Goal: Book appointment/travel/reservation

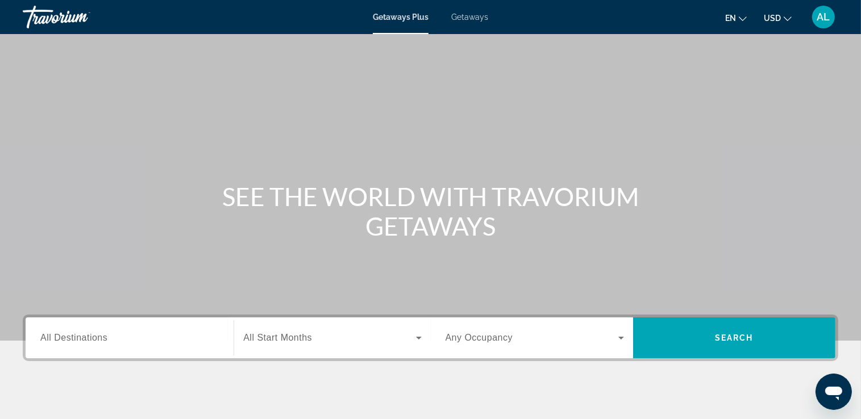
click at [741, 16] on icon "Change language" at bounding box center [742, 19] width 8 height 8
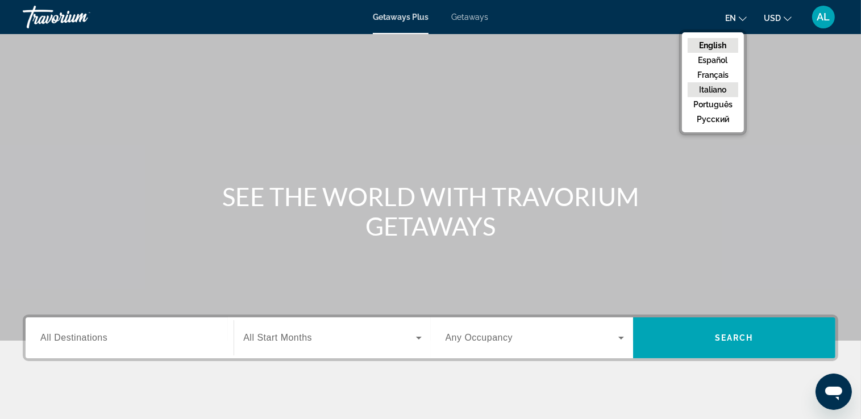
click at [716, 89] on button "Italiano" at bounding box center [712, 89] width 51 height 15
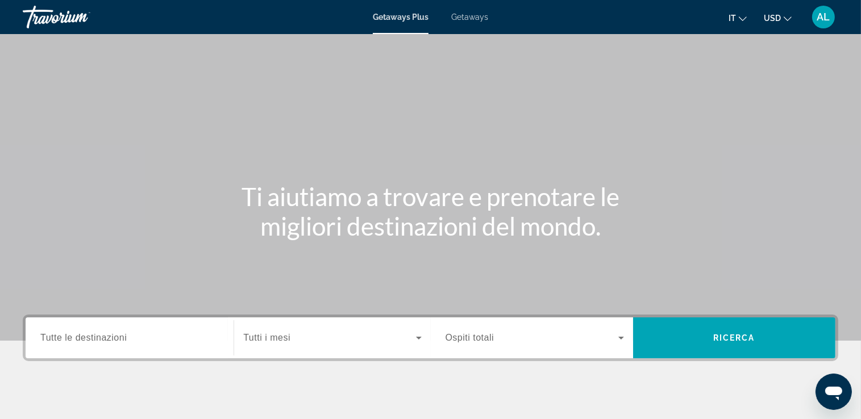
click at [788, 15] on icon "Change currency" at bounding box center [787, 19] width 8 height 8
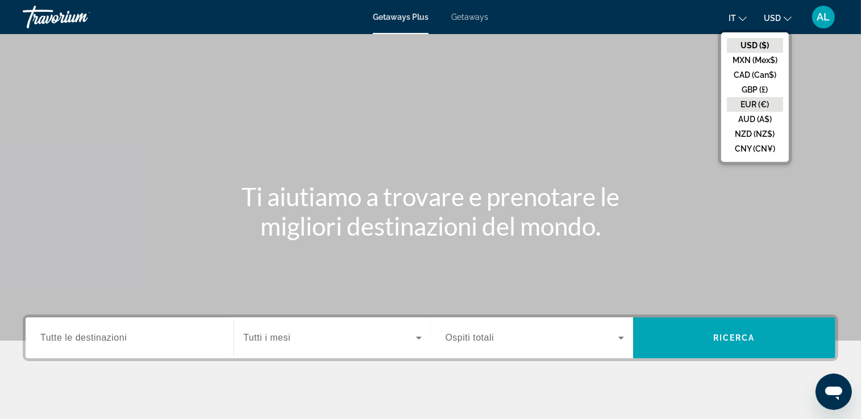
click at [772, 102] on button "EUR (€)" at bounding box center [754, 104] width 56 height 15
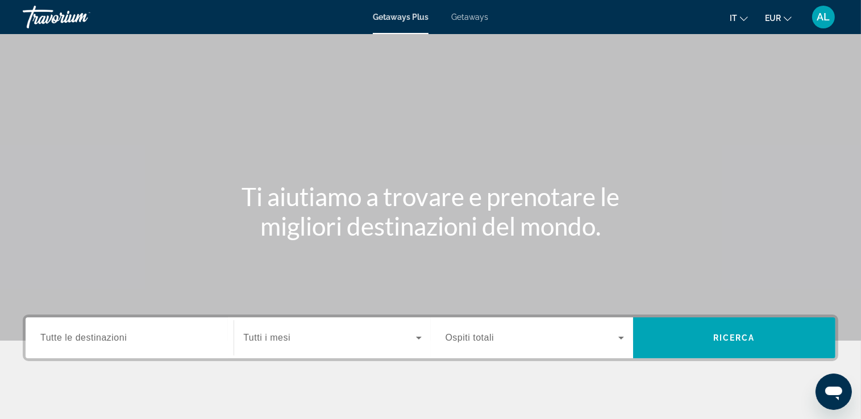
click at [81, 340] on span "Tutte le destinazioni" at bounding box center [83, 338] width 86 height 10
click at [81, 340] on input "Destination Tutte le destinazioni" at bounding box center [129, 339] width 178 height 14
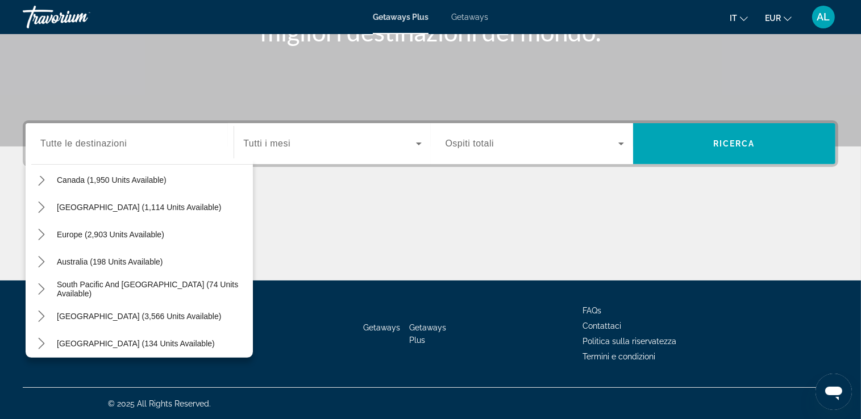
scroll to position [93, 0]
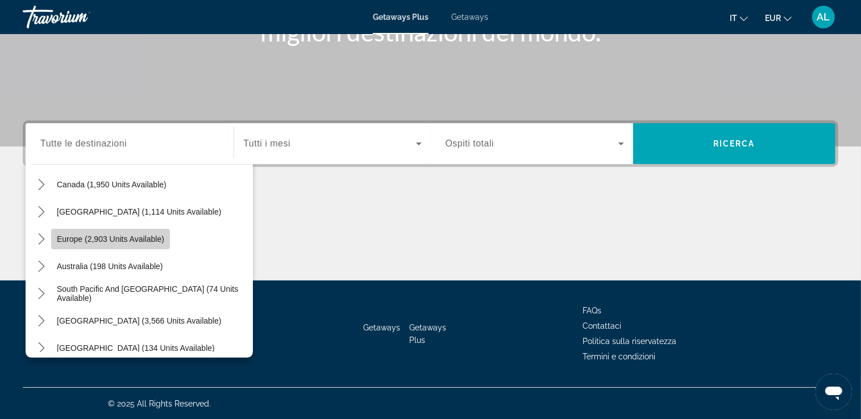
click at [70, 245] on span "Select destination: Europe (2,903 units available)" at bounding box center [110, 238] width 119 height 27
type input "**********"
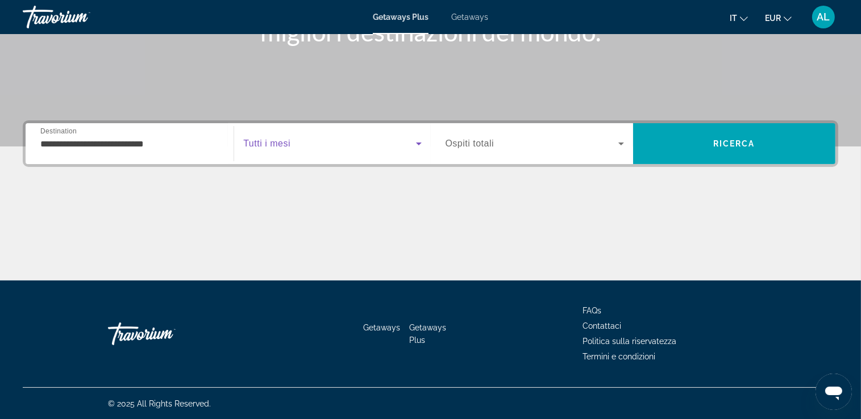
click at [416, 145] on icon "Search widget" at bounding box center [419, 144] width 14 height 14
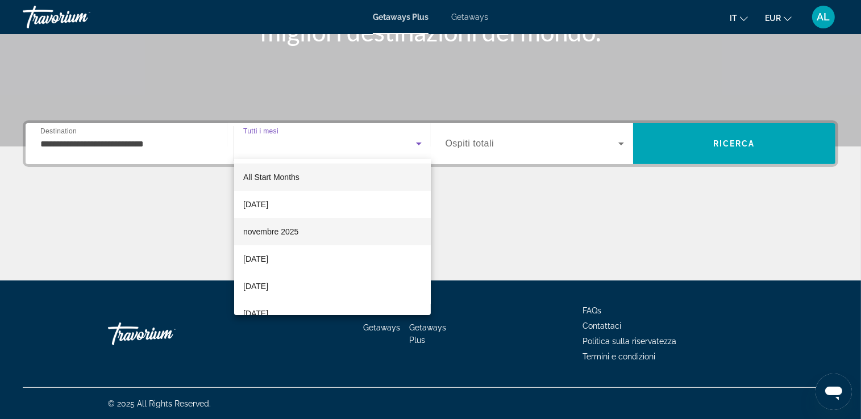
click at [307, 233] on mat-option "novembre 2025" at bounding box center [332, 231] width 197 height 27
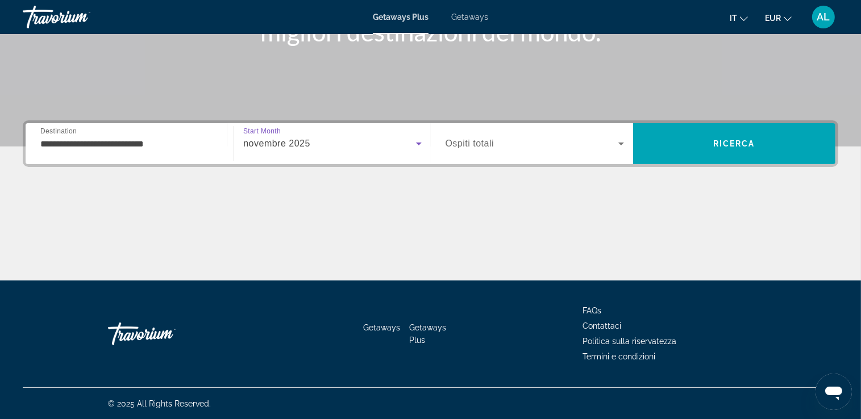
click at [619, 143] on icon "Search widget" at bounding box center [621, 144] width 6 height 3
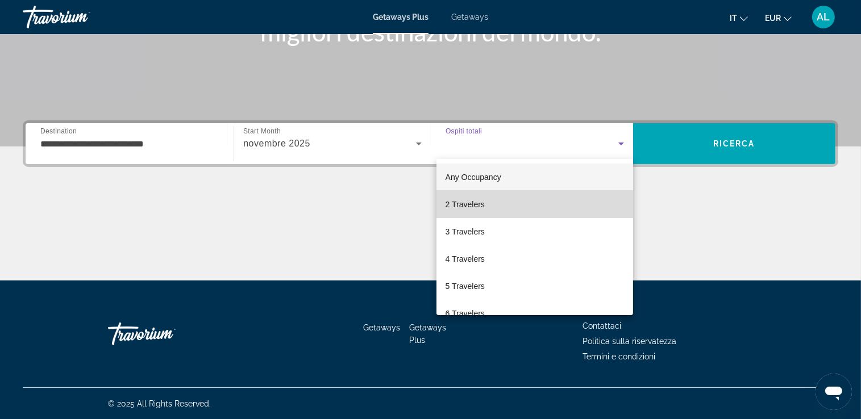
click at [536, 204] on mat-option "2 Travelers" at bounding box center [534, 204] width 197 height 27
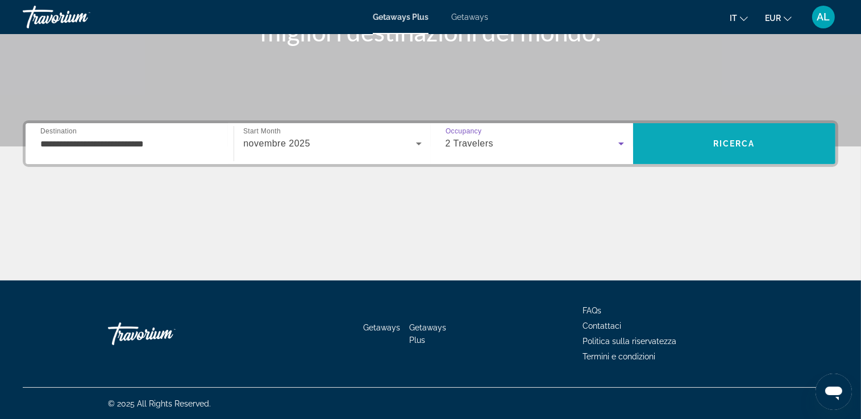
click at [745, 127] on span "Search" at bounding box center [734, 143] width 202 height 41
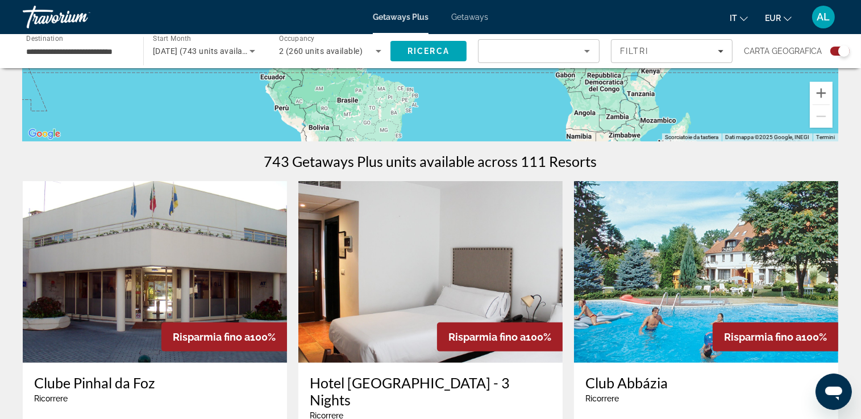
scroll to position [216, 0]
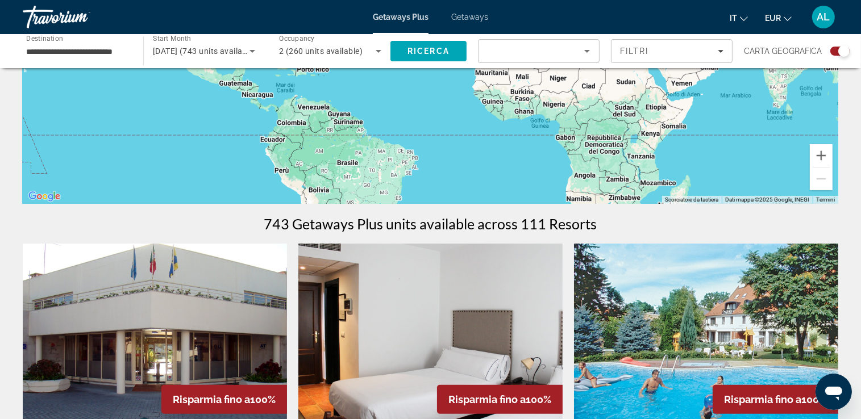
click at [588, 51] on icon "Sort by" at bounding box center [587, 51] width 6 height 3
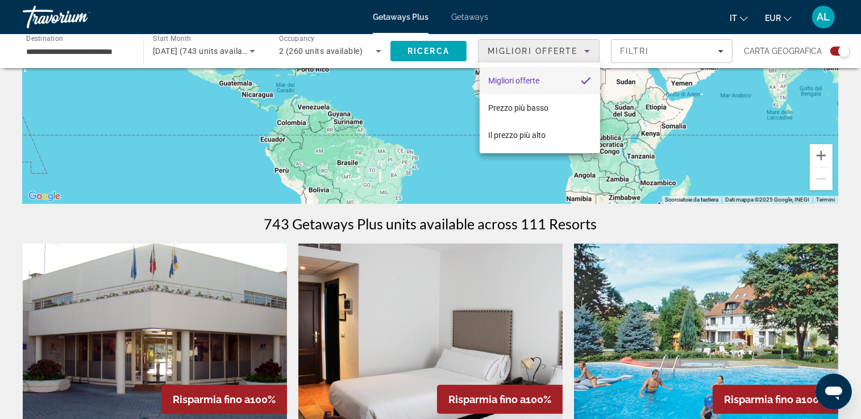
click at [723, 50] on div at bounding box center [430, 209] width 861 height 419
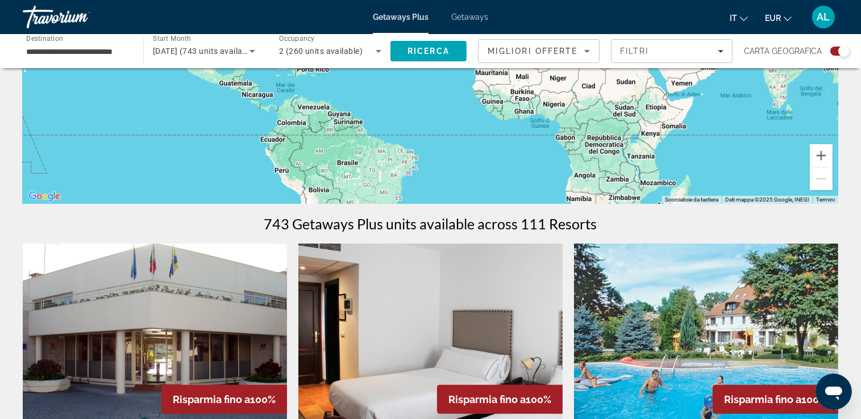
click at [723, 50] on icon "Filters" at bounding box center [720, 51] width 6 height 6
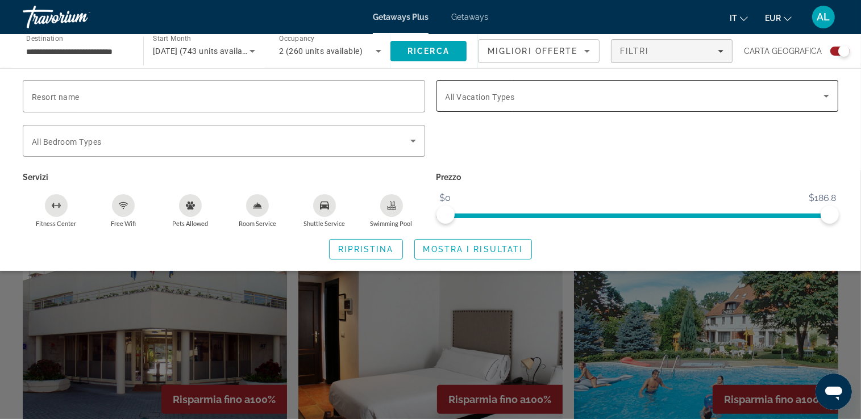
click at [825, 94] on icon "Search widget" at bounding box center [826, 96] width 14 height 14
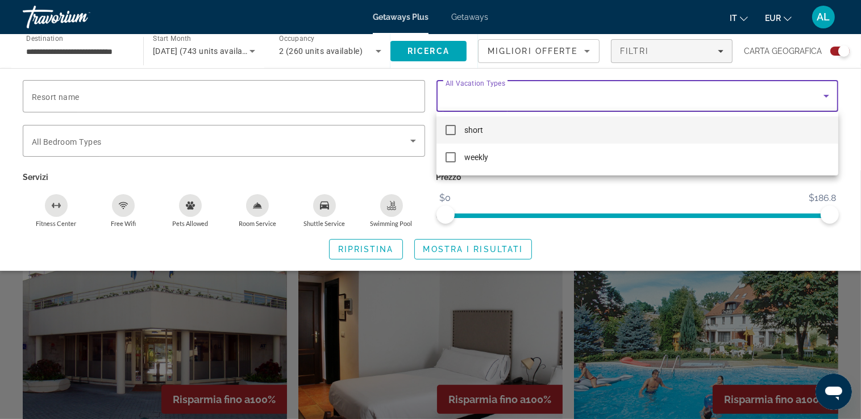
click at [825, 94] on div at bounding box center [430, 209] width 861 height 419
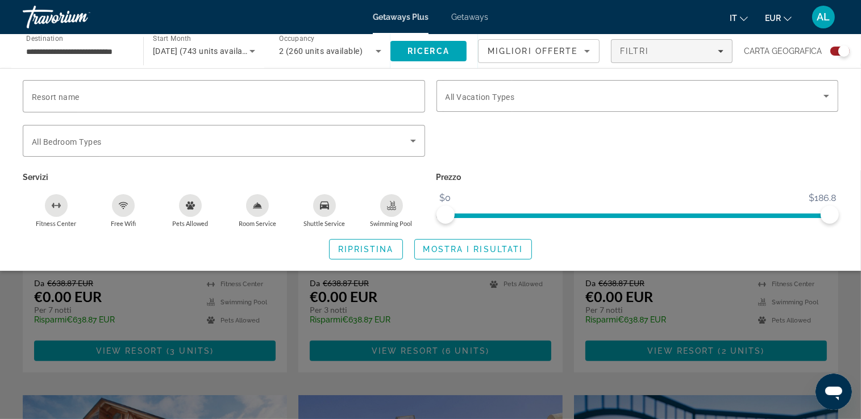
scroll to position [488, 0]
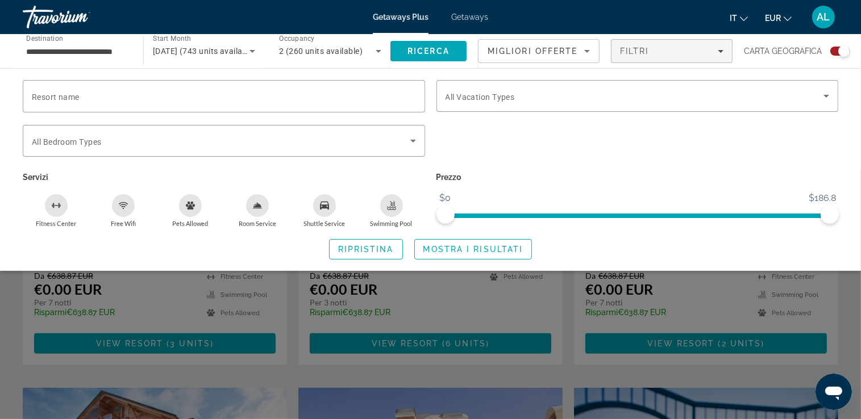
click at [847, 294] on div "Search widget" at bounding box center [430, 294] width 861 height 249
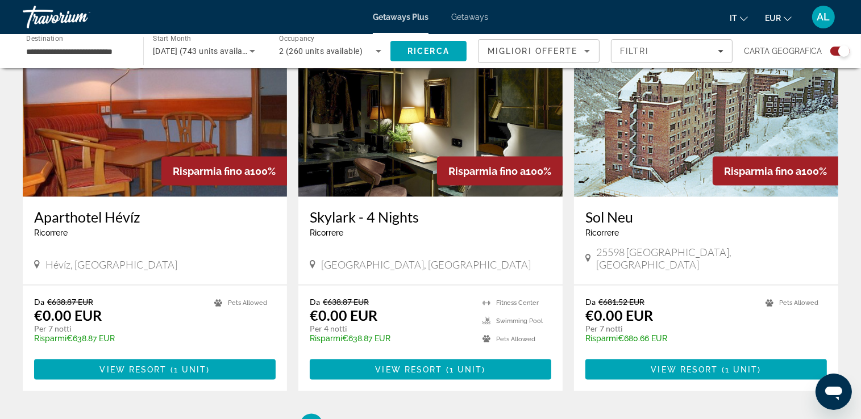
scroll to position [1731, 0]
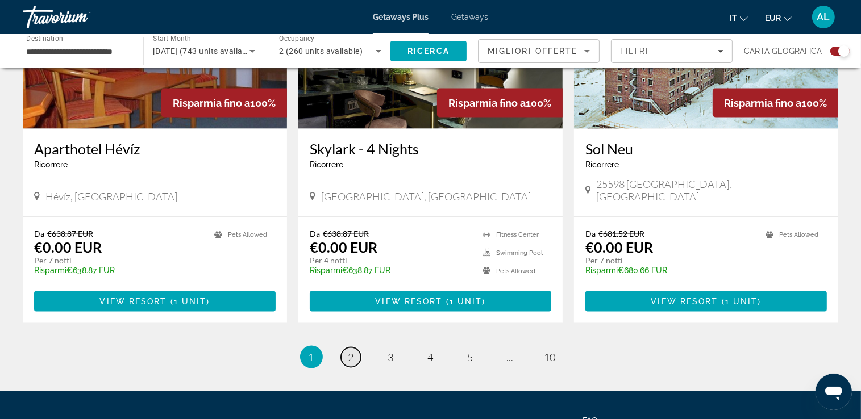
click at [354, 348] on link "page 2" at bounding box center [351, 358] width 20 height 20
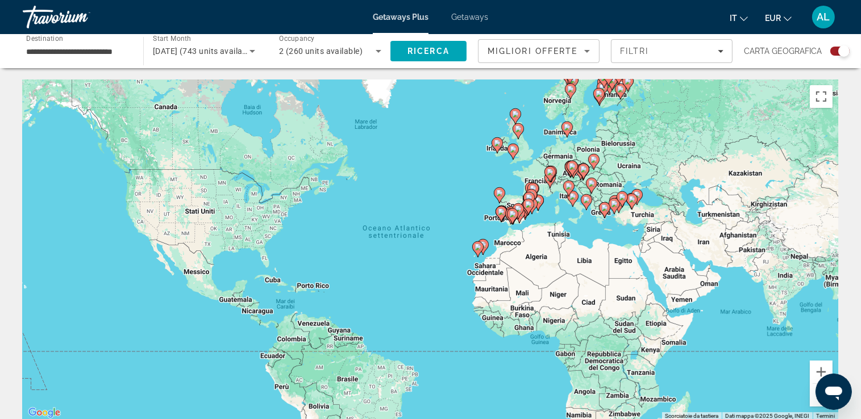
click at [566, 185] on image "Main content" at bounding box center [568, 186] width 7 height 7
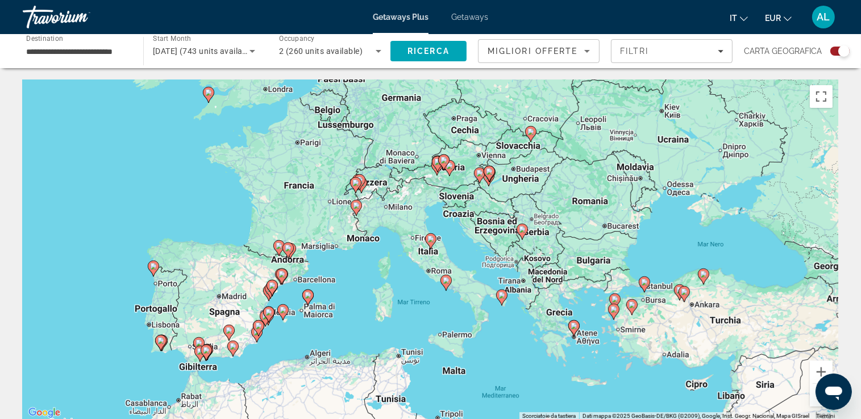
click at [432, 241] on image "Main content" at bounding box center [430, 239] width 7 height 7
type input "**********"
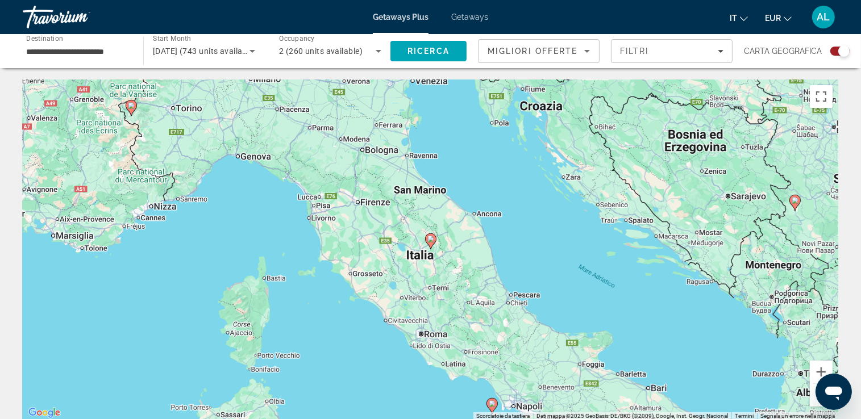
click at [432, 241] on image "Main content" at bounding box center [430, 239] width 7 height 7
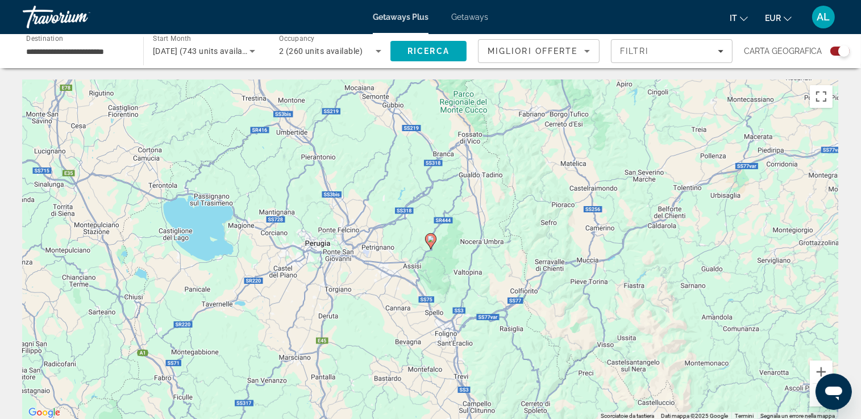
click at [432, 241] on image "Main content" at bounding box center [430, 239] width 7 height 7
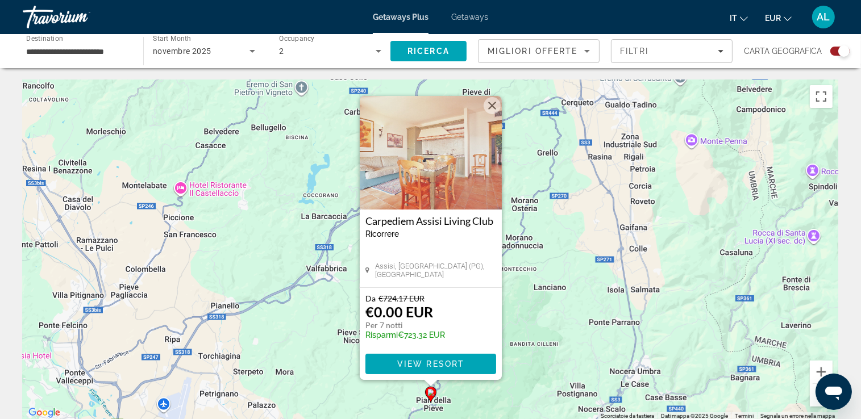
click at [430, 164] on img "Main content" at bounding box center [431, 153] width 142 height 114
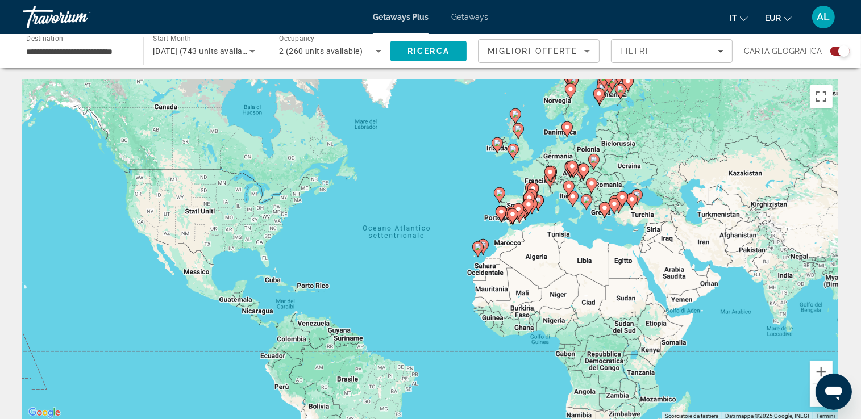
click at [582, 195] on gmp-advanced-marker "Main content" at bounding box center [586, 202] width 11 height 17
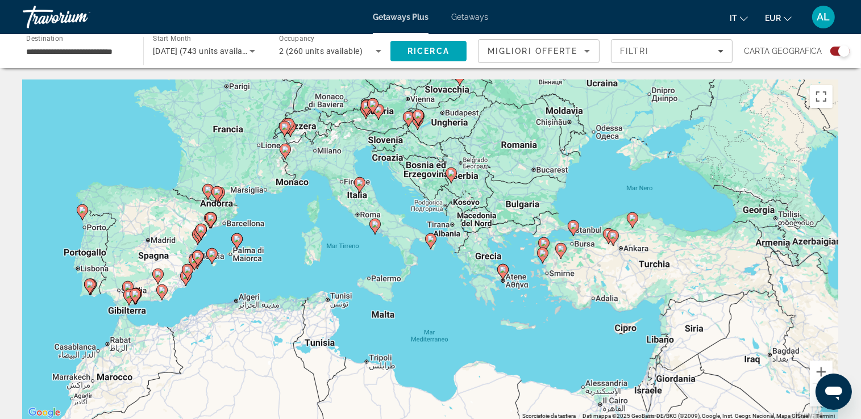
click at [286, 150] on image "Main content" at bounding box center [285, 149] width 7 height 7
type input "**********"
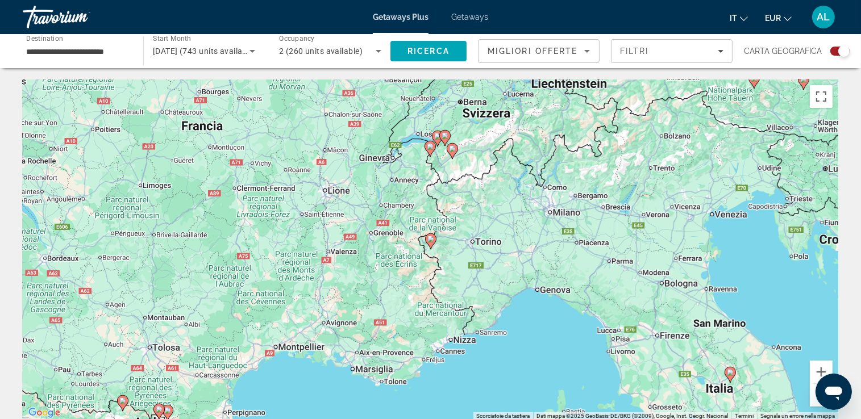
click at [431, 239] on image "Main content" at bounding box center [430, 239] width 7 height 7
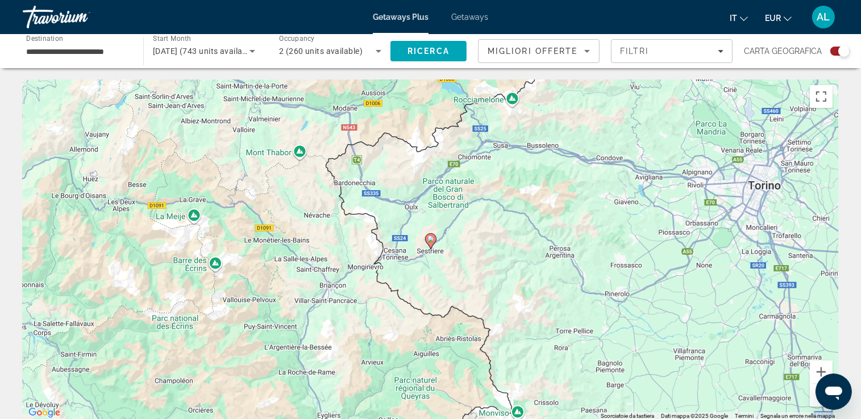
click at [431, 239] on image "Main content" at bounding box center [430, 239] width 7 height 7
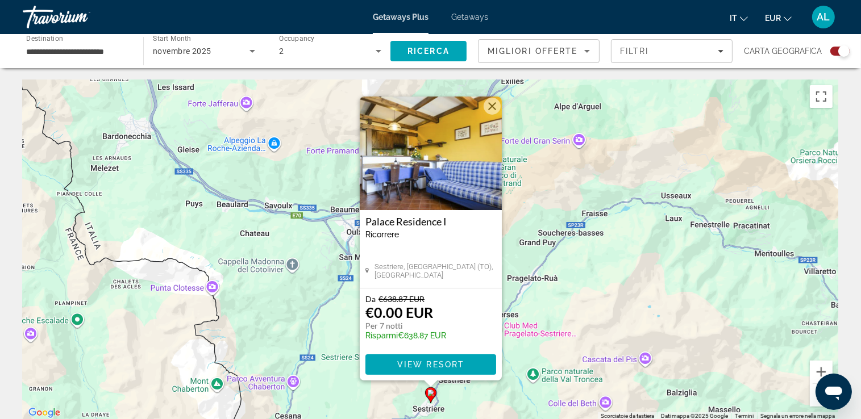
click at [492, 102] on button "Chiudi" at bounding box center [491, 106] width 17 height 17
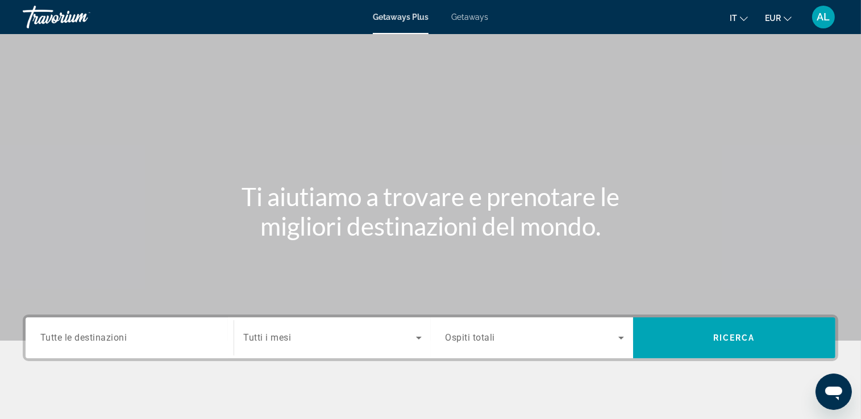
click at [465, 18] on span "Getaways" at bounding box center [469, 16] width 37 height 9
click at [166, 332] on input "Destination Tutte le destinazioni" at bounding box center [129, 339] width 178 height 14
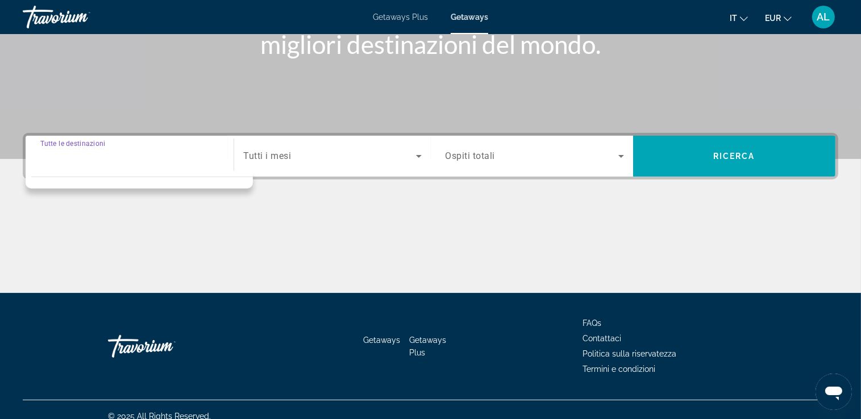
scroll to position [194, 0]
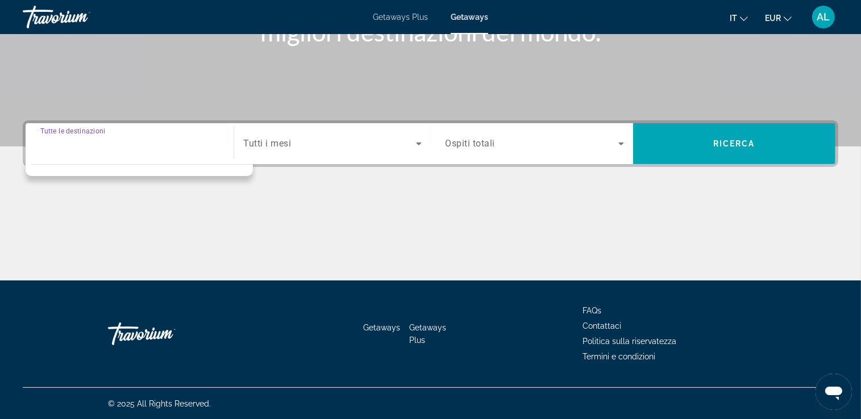
click at [103, 147] on input "Destination Tutte le destinazioni" at bounding box center [129, 144] width 178 height 14
click at [100, 149] on input "Destination Tutte le destinazioni" at bounding box center [129, 144] width 178 height 14
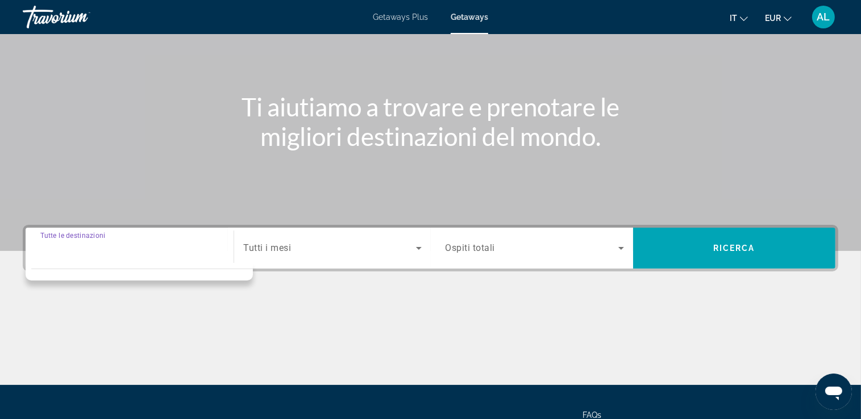
scroll to position [89, 0]
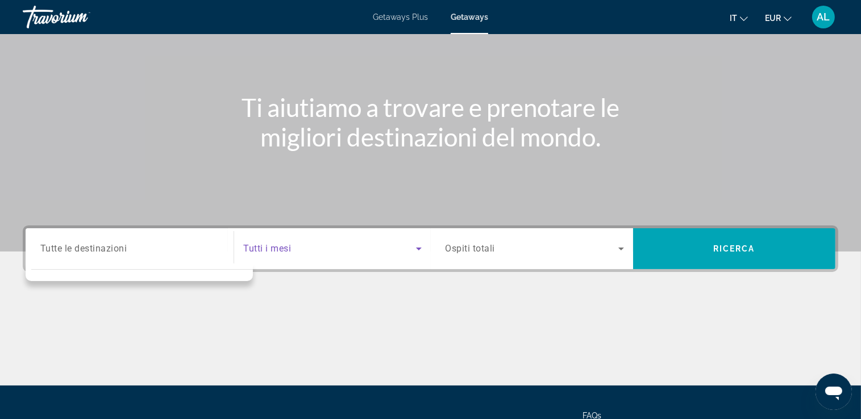
click at [417, 244] on icon "Search widget" at bounding box center [419, 249] width 14 height 14
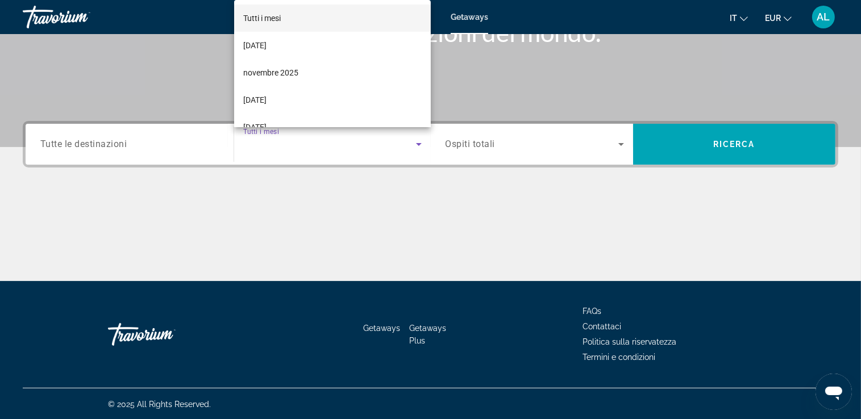
scroll to position [194, 0]
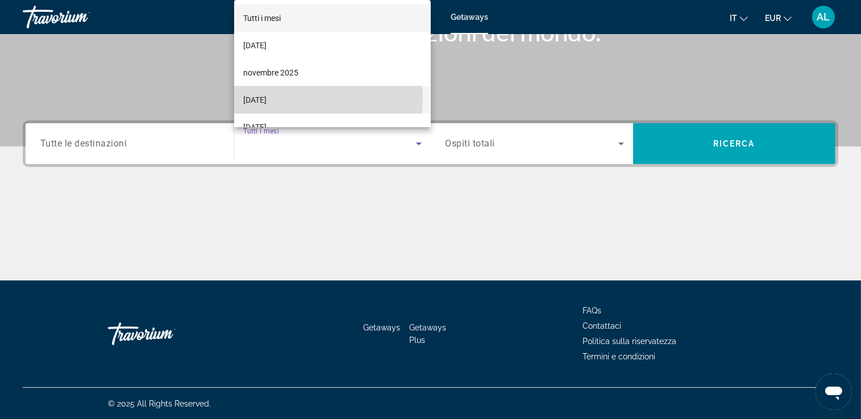
click at [303, 98] on mat-option "[DATE]" at bounding box center [332, 99] width 197 height 27
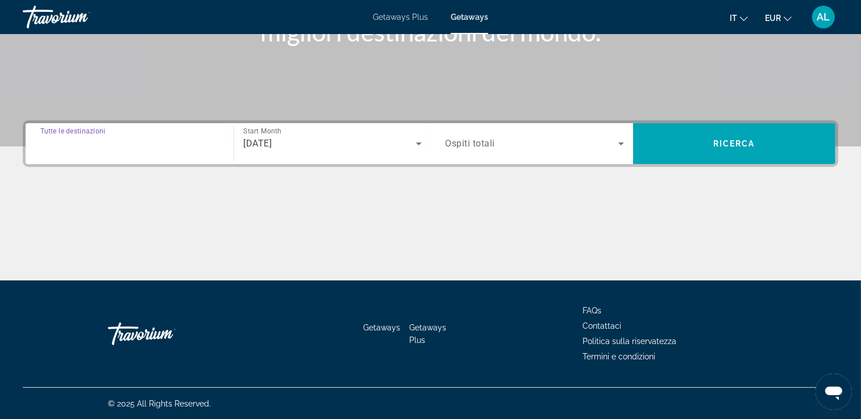
click at [141, 147] on input "Destination Tutte le destinazioni" at bounding box center [129, 144] width 178 height 14
click at [126, 144] on input "Destination Tutte le destinazioni" at bounding box center [129, 144] width 178 height 14
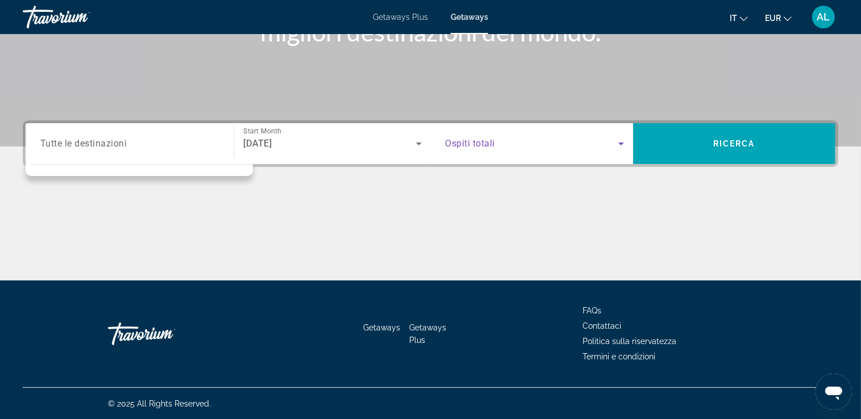
click at [620, 137] on icon "Search widget" at bounding box center [621, 144] width 14 height 14
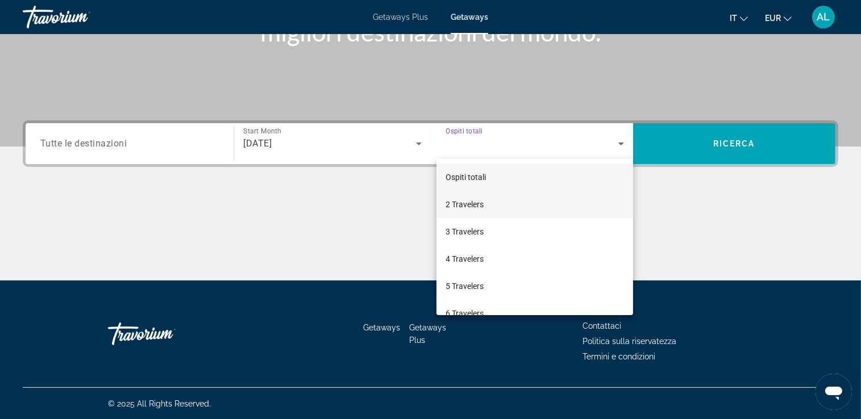
click at [511, 207] on mat-option "2 Travelers" at bounding box center [534, 204] width 197 height 27
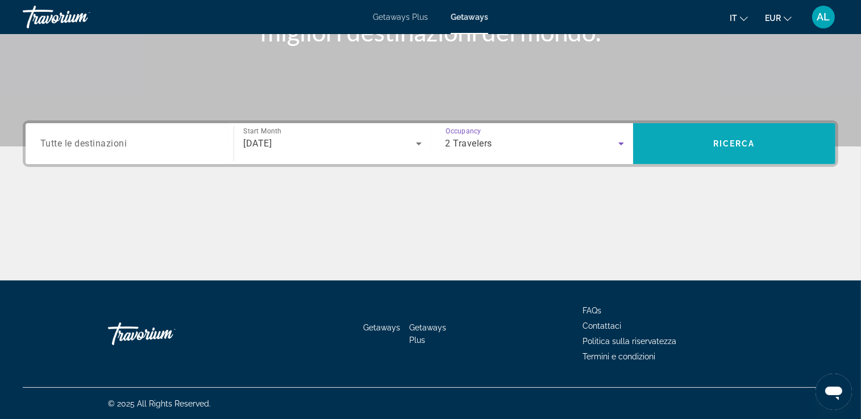
click at [704, 149] on span "Search" at bounding box center [734, 143] width 202 height 27
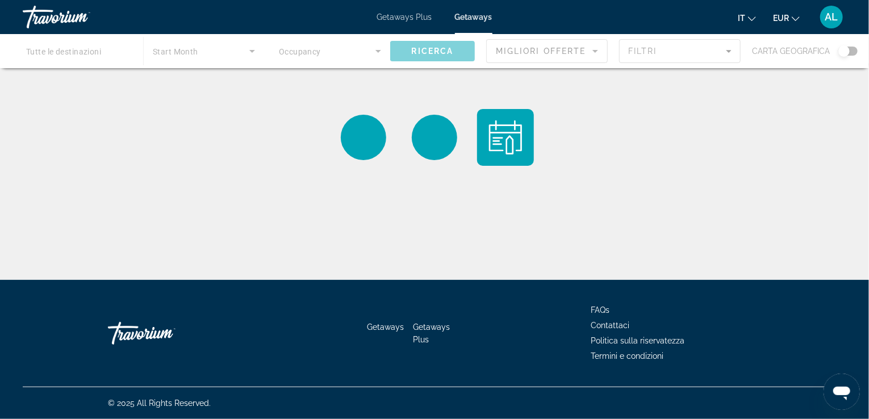
click at [843, 53] on div "Main content" at bounding box center [434, 51] width 869 height 34
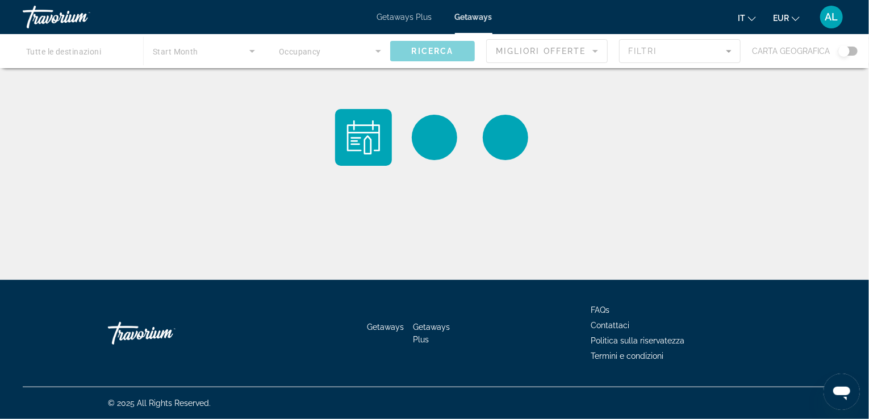
click at [843, 53] on div "Main content" at bounding box center [434, 51] width 869 height 34
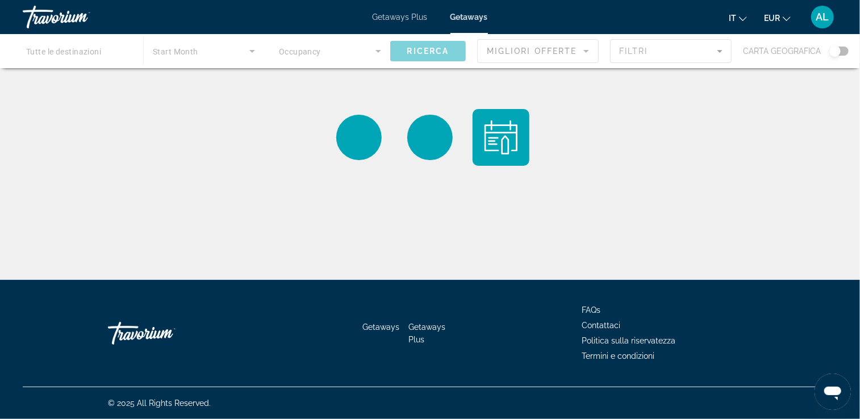
click at [836, 51] on div "Main content" at bounding box center [430, 51] width 860 height 34
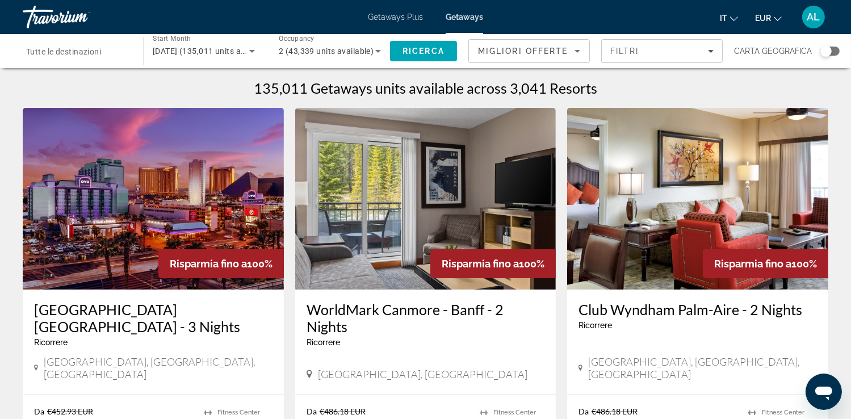
click at [829, 49] on div "Search widget" at bounding box center [826, 50] width 11 height 11
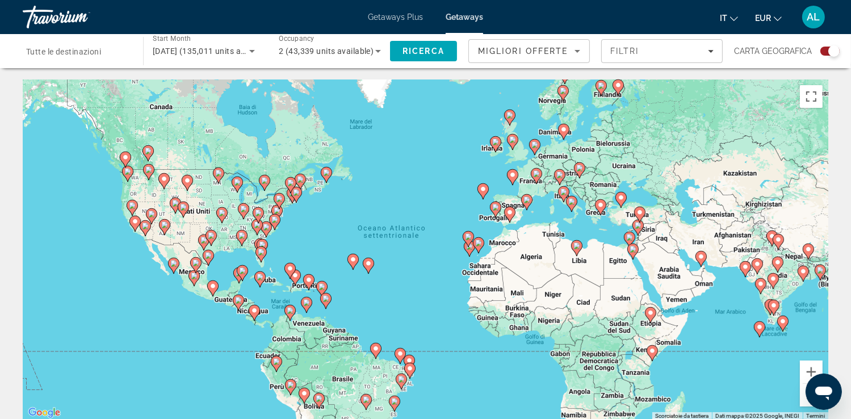
click at [566, 193] on image "Main content" at bounding box center [564, 192] width 7 height 7
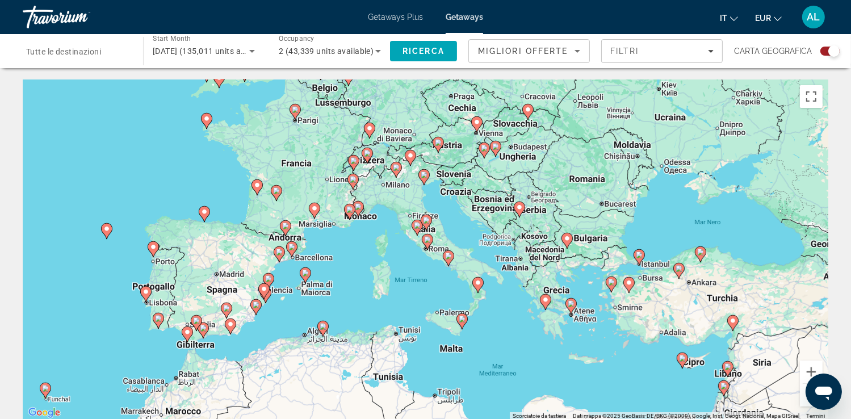
click at [429, 218] on icon "Main content" at bounding box center [426, 222] width 10 height 15
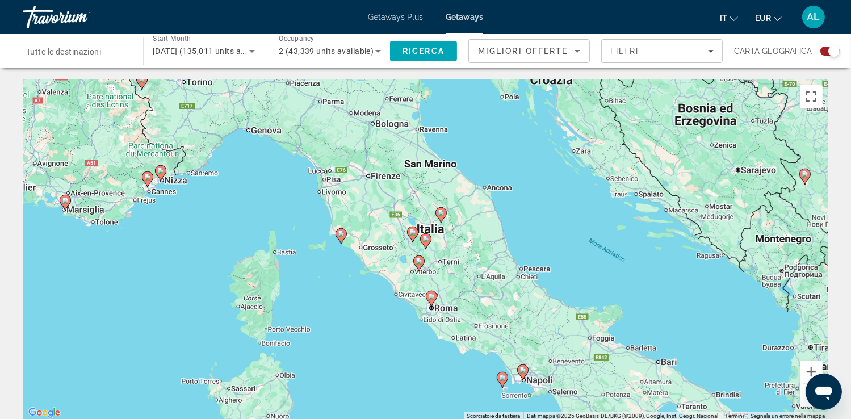
click at [340, 231] on image "Main content" at bounding box center [341, 234] width 7 height 7
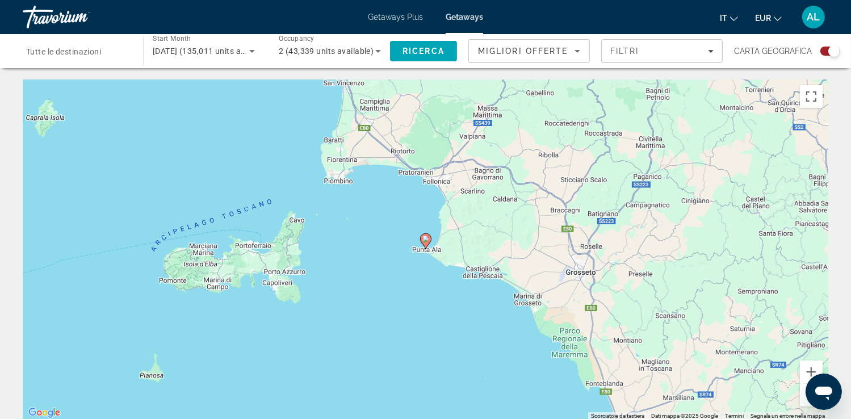
click at [424, 239] on image "Main content" at bounding box center [426, 239] width 7 height 7
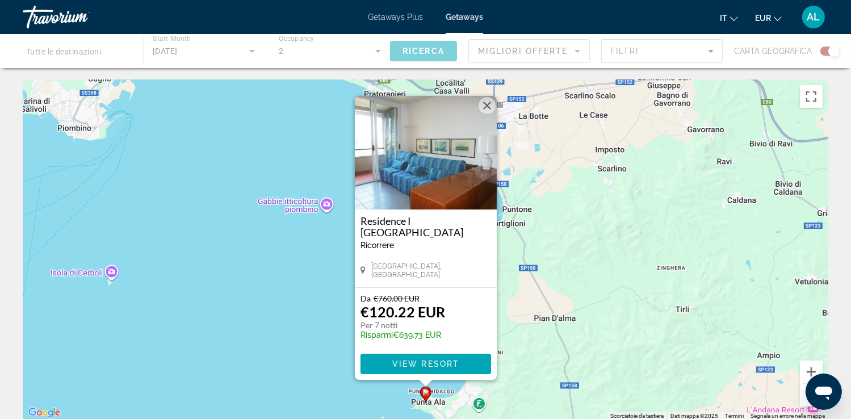
click at [279, 301] on div "Per attivare il trascinamento con la tastiera, premi Alt + Invio. Nello stato d…" at bounding box center [426, 250] width 806 height 341
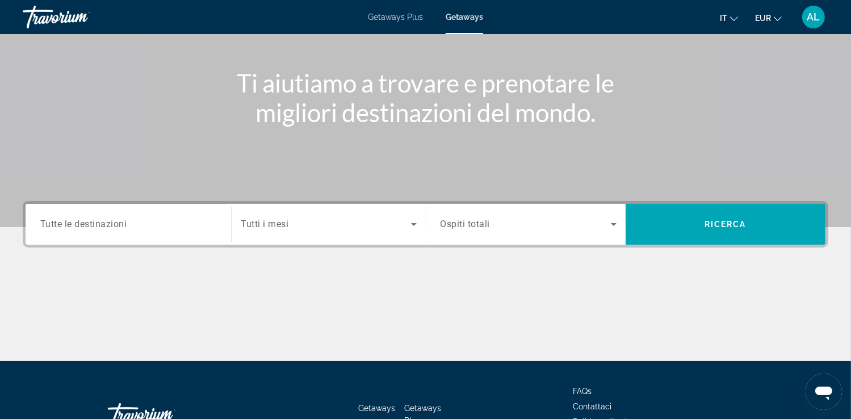
scroll to position [114, 0]
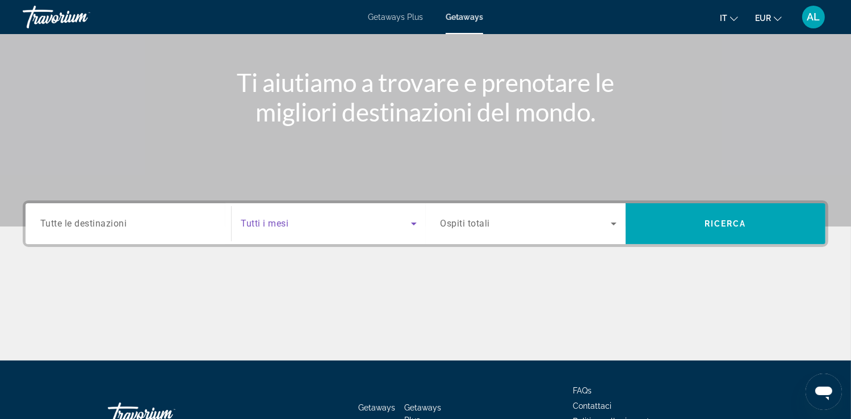
click at [414, 225] on icon "Search widget" at bounding box center [414, 224] width 14 height 14
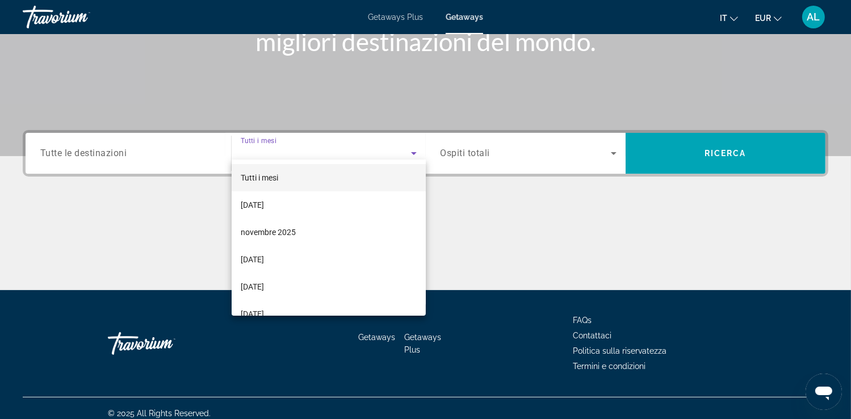
scroll to position [194, 0]
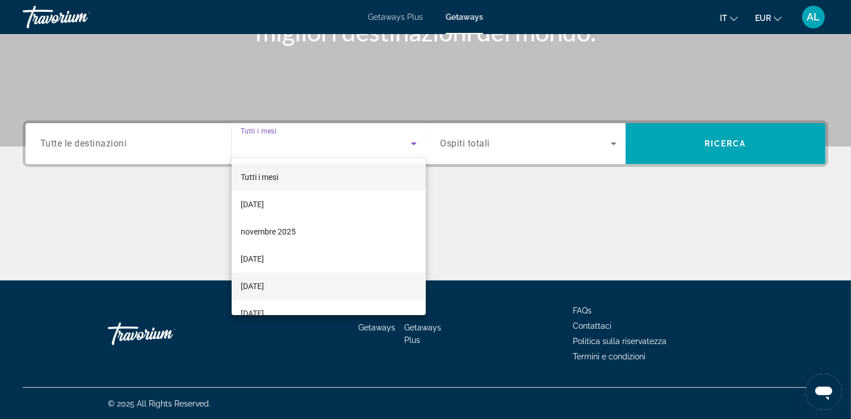
click at [298, 285] on mat-option "[DATE]" at bounding box center [329, 286] width 194 height 27
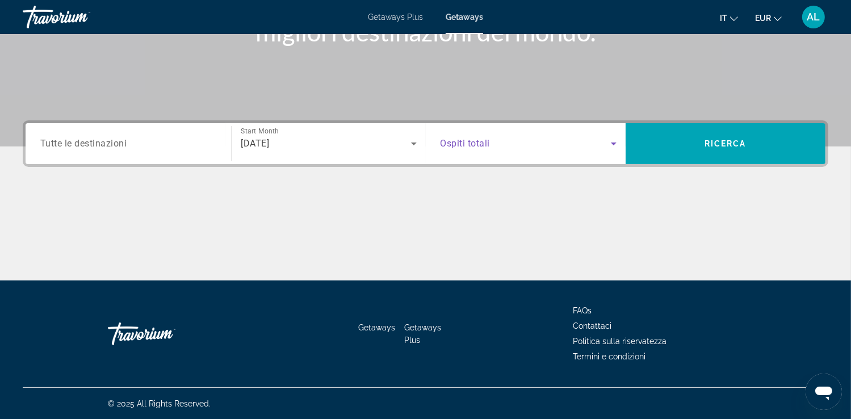
click at [611, 142] on icon "Search widget" at bounding box center [614, 144] width 14 height 14
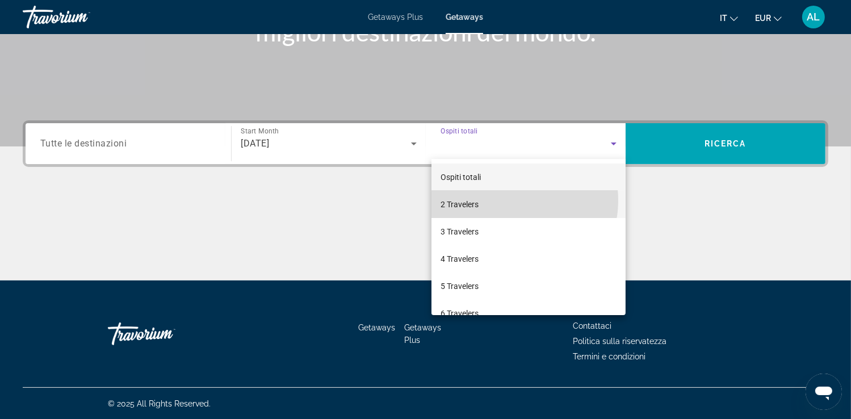
click at [511, 201] on mat-option "2 Travelers" at bounding box center [529, 204] width 194 height 27
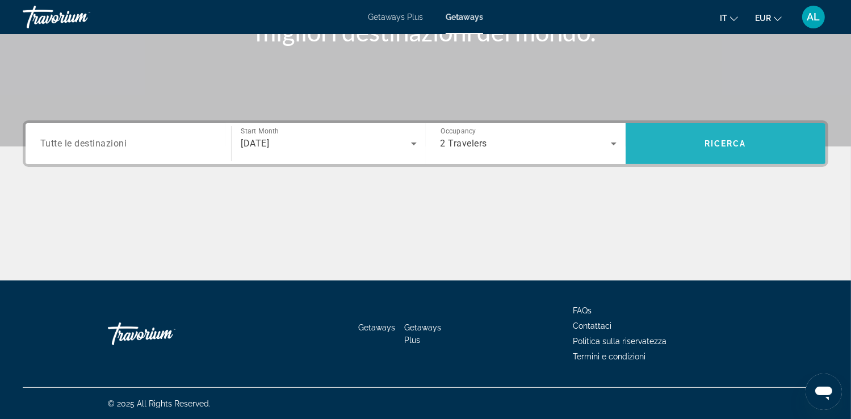
click at [687, 135] on span "Search" at bounding box center [726, 143] width 200 height 27
